Goal: Task Accomplishment & Management: Manage account settings

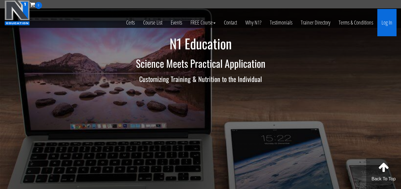
click at [388, 27] on link "Log In" at bounding box center [387, 22] width 19 height 27
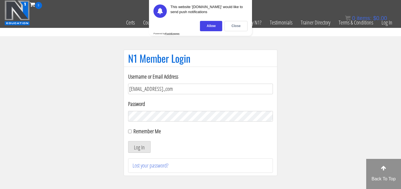
click at [185, 94] on form "Username or Email Address [EMAIL_ADDRESS].,com Password Remember Me Log In" at bounding box center [200, 112] width 145 height 80
click at [240, 30] on div "Close" at bounding box center [236, 26] width 23 height 10
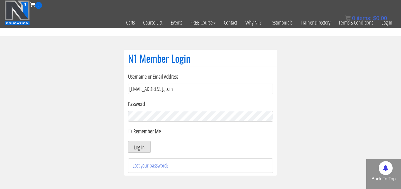
click at [186, 92] on input "[EMAIL_ADDRESS].,com" at bounding box center [200, 89] width 145 height 11
type input "[EMAIL_ADDRESS][DOMAIN_NAME]"
click at [145, 148] on button "Log In" at bounding box center [139, 147] width 23 height 12
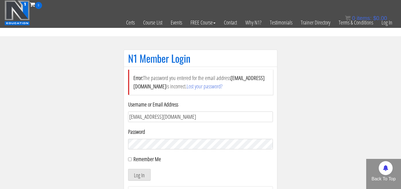
click at [183, 114] on input "[EMAIL_ADDRESS][DOMAIN_NAME]" at bounding box center [200, 116] width 145 height 11
click at [180, 114] on input "Username or Email Address" at bounding box center [200, 116] width 145 height 11
type input "[EMAIL_ADDRESS][DOMAIN_NAME]"
click at [127, 159] on div "Error: The password you entered for the email address elleryandrew@gmail.com is…" at bounding box center [201, 135] width 154 height 137
click at [129, 159] on input "Remember Me" at bounding box center [130, 159] width 4 height 4
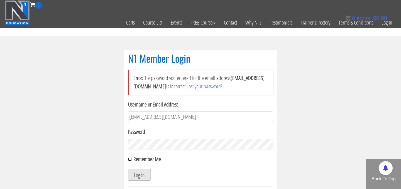
checkbox input "true"
click at [139, 172] on button "Log In" at bounding box center [139, 175] width 23 height 12
